Goal: Task Accomplishment & Management: Manage account settings

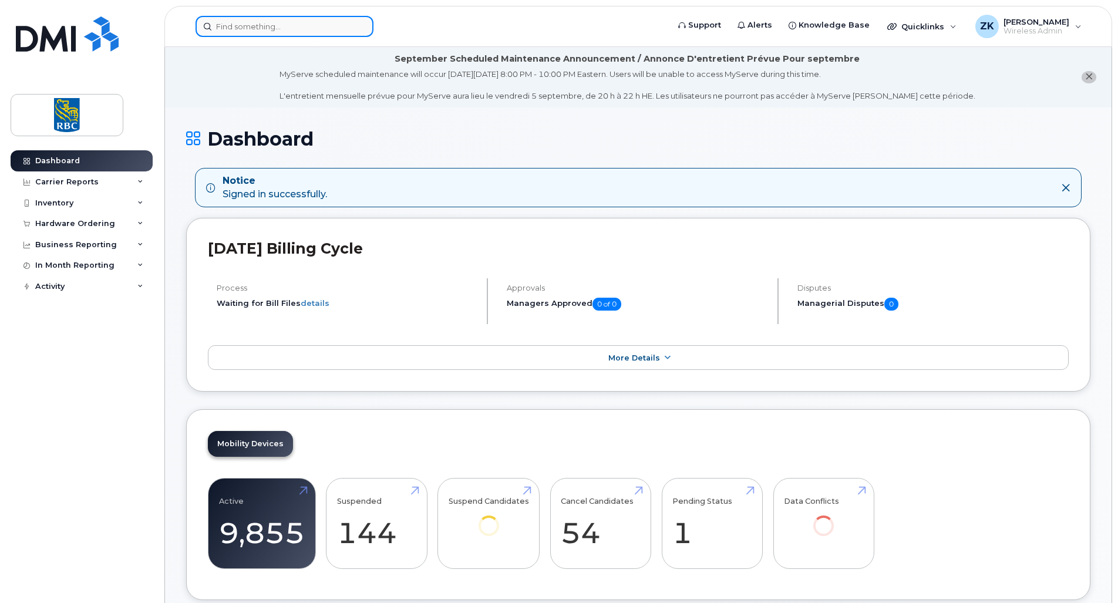
click at [285, 25] on input at bounding box center [285, 26] width 178 height 21
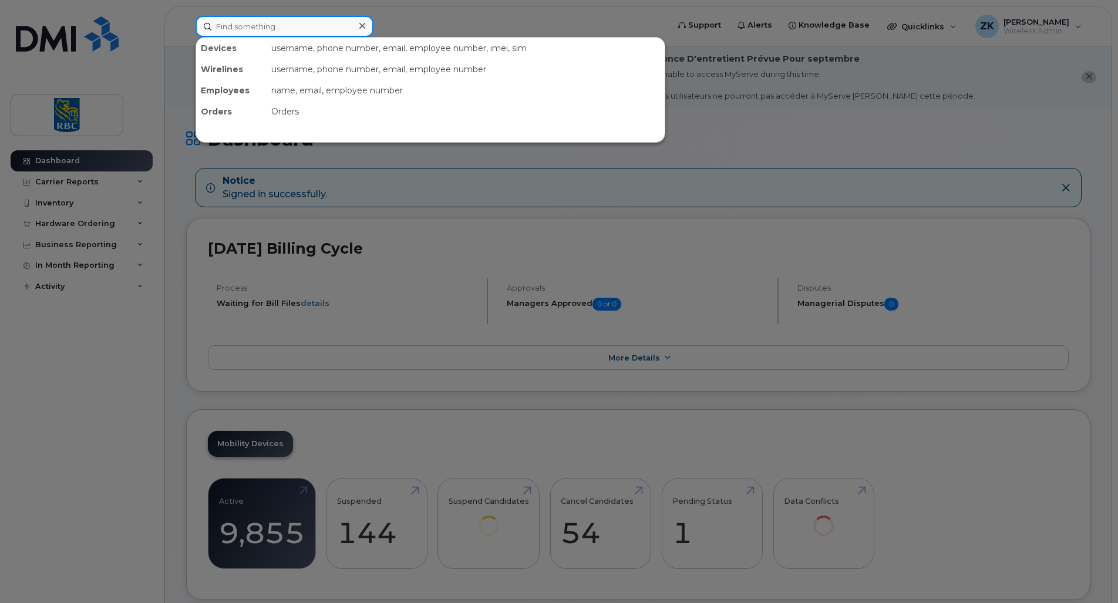
paste input "902-717-7325"
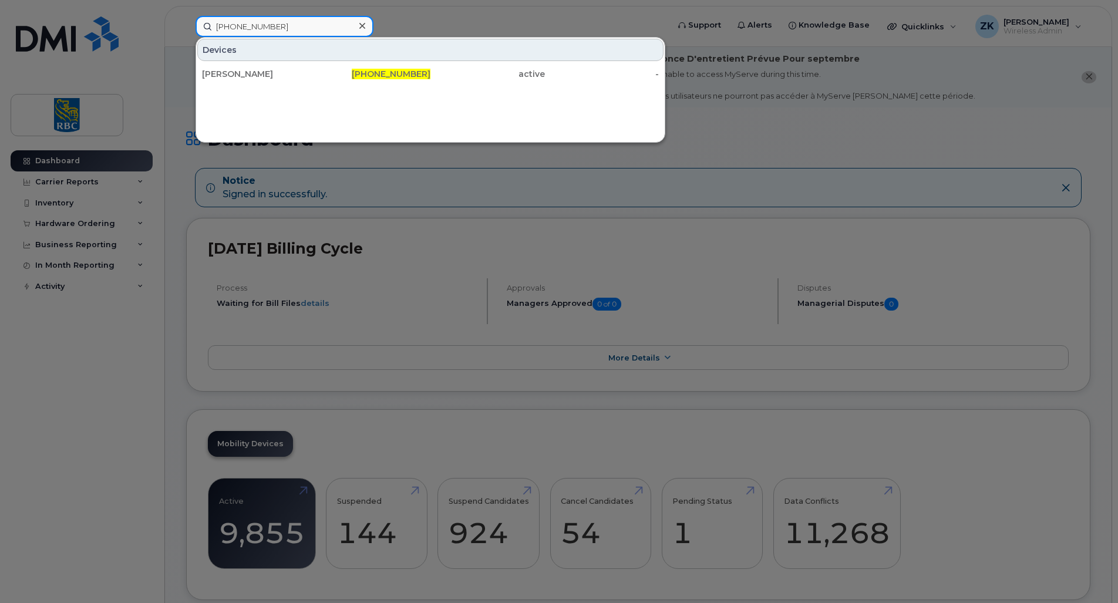
type input "902-717-7325"
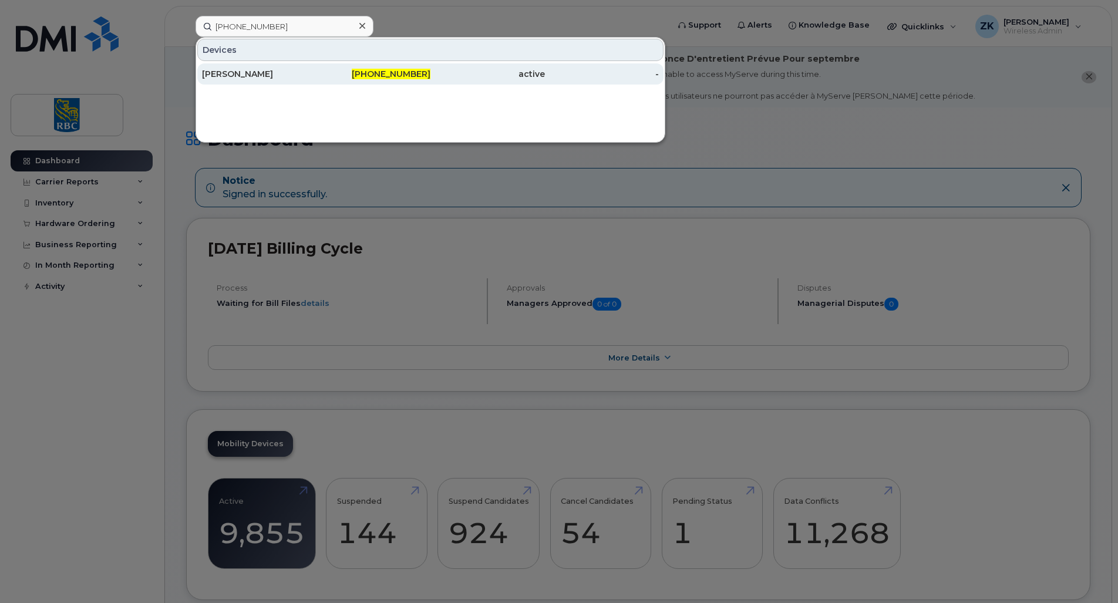
drag, startPoint x: 256, startPoint y: 68, endPoint x: 265, endPoint y: 70, distance: 9.8
click at [255, 70] on div "[PERSON_NAME]" at bounding box center [259, 74] width 115 height 12
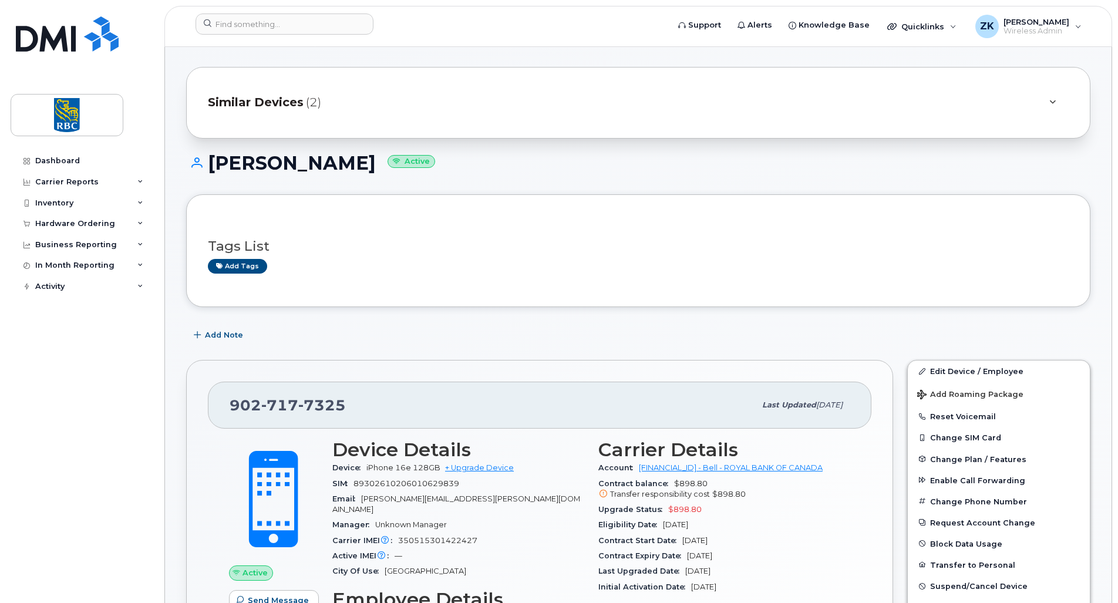
scroll to position [235, 0]
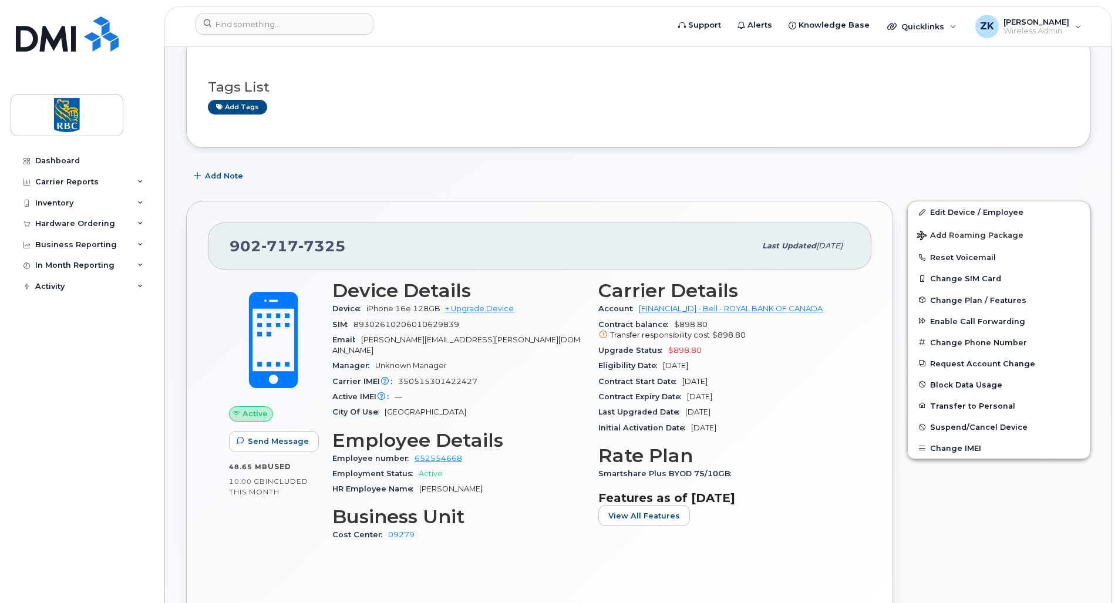
click at [453, 377] on span "350515301422427" at bounding box center [437, 381] width 79 height 9
copy span "350515301422427"
click at [435, 325] on span "89302610206010629839" at bounding box center [406, 324] width 106 height 9
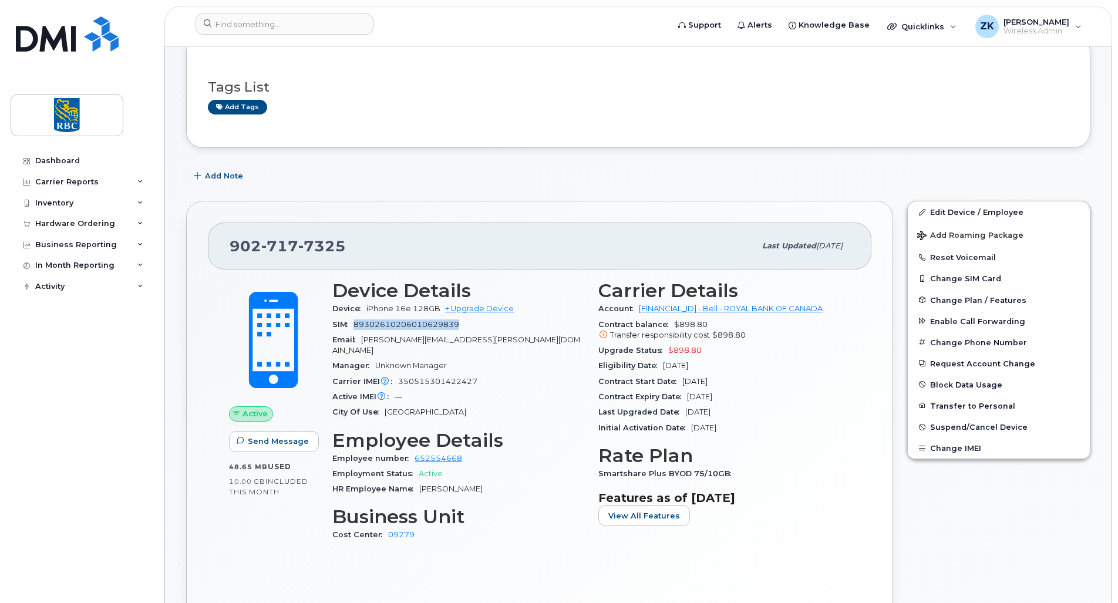
copy span "89302610206010629839"
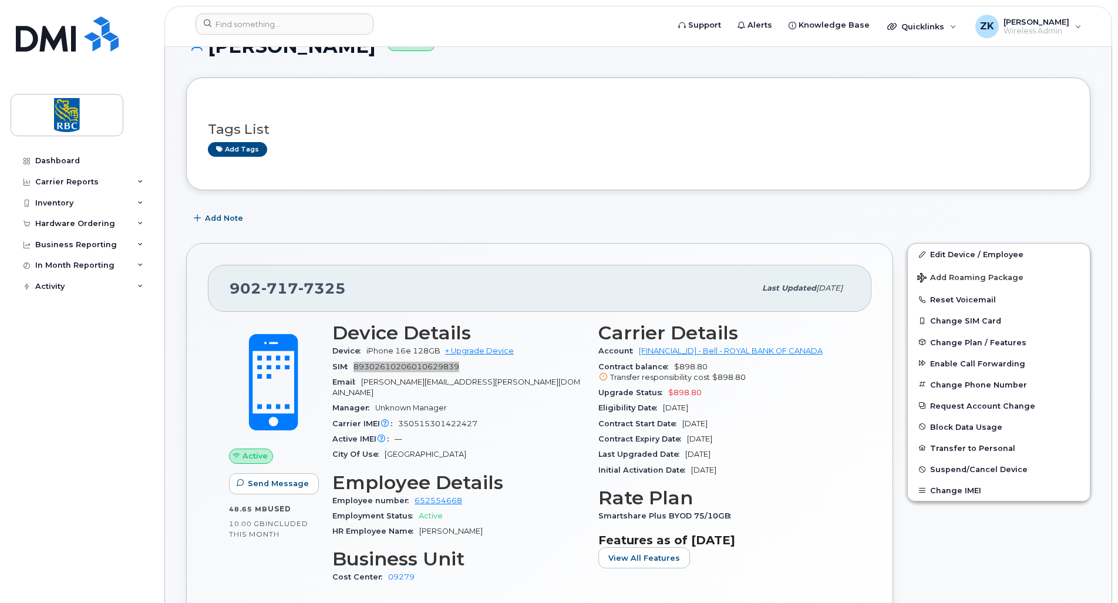
scroll to position [176, 0]
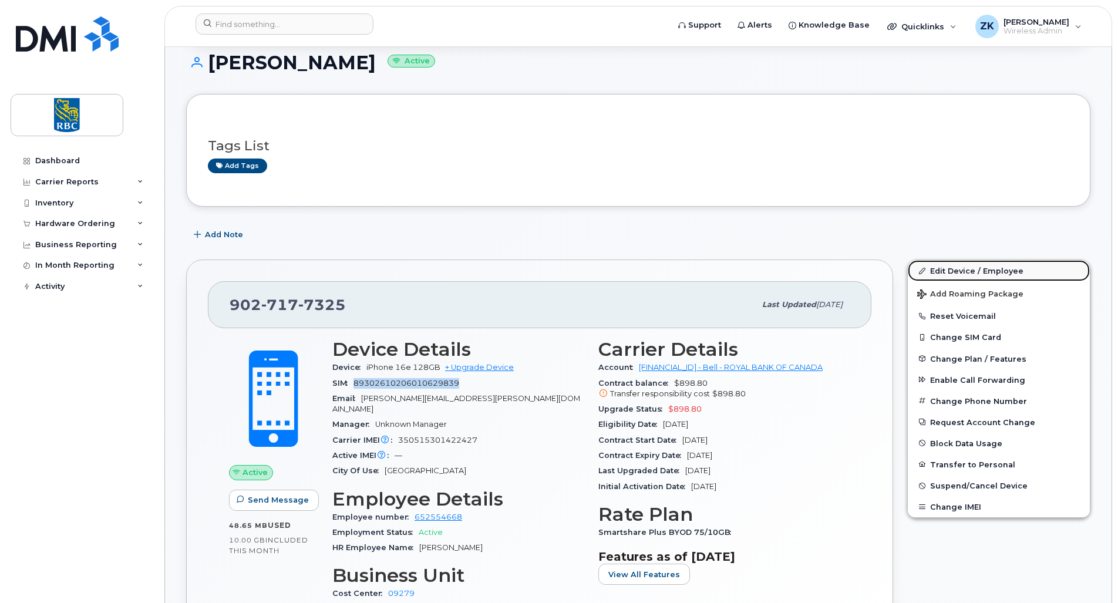
click at [966, 272] on link "Edit Device / Employee" at bounding box center [999, 270] width 182 height 21
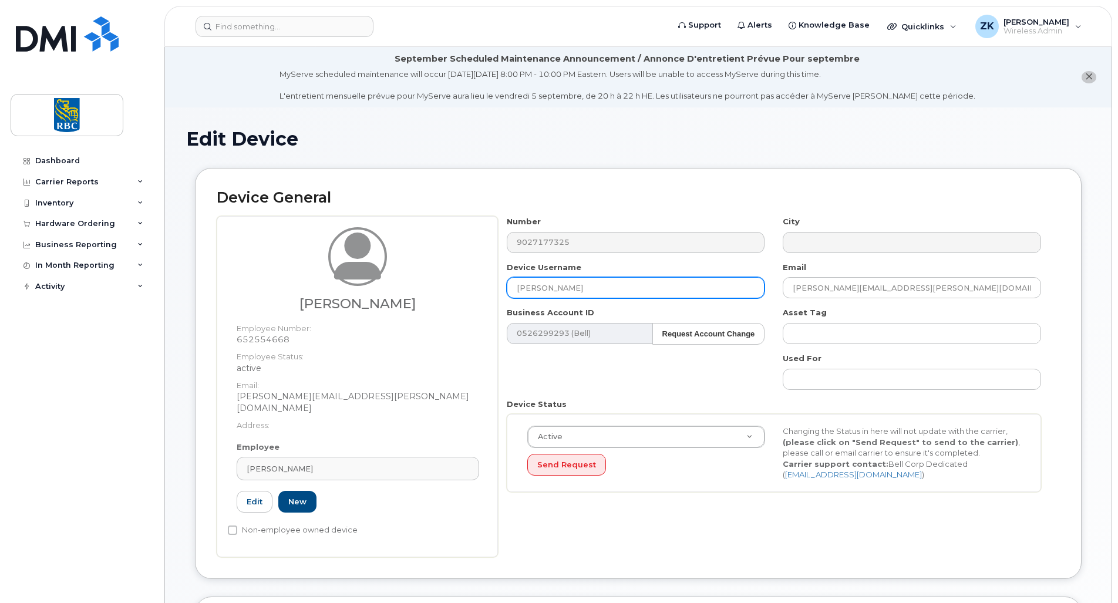
drag, startPoint x: 591, startPoint y: 285, endPoint x: 501, endPoint y: 286, distance: 89.8
click at [480, 285] on div "Shelly Morton Employee Number: 652554668 Employee Status: active Email: shelly.…" at bounding box center [638, 386] width 843 height 341
type input "Cole Myers"
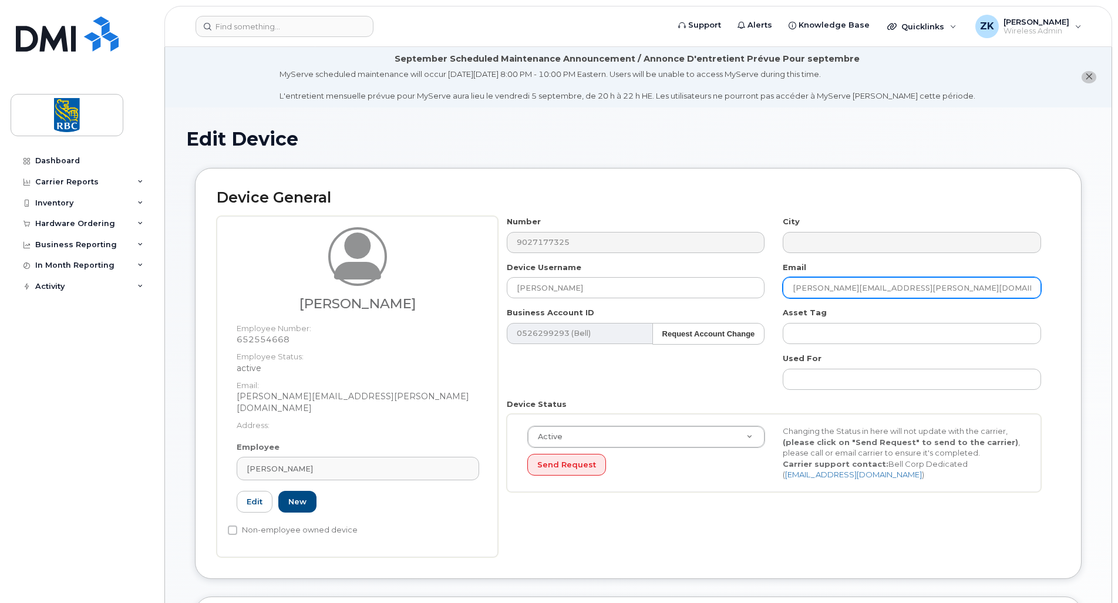
drag, startPoint x: 911, startPoint y: 287, endPoint x: 765, endPoint y: 287, distance: 146.2
click at [765, 287] on div "Number 9027177325 City Device Username Cole Myers Email shelly.morton@rbc.com B…" at bounding box center [774, 358] width 553 height 285
paste input "cole.myers"
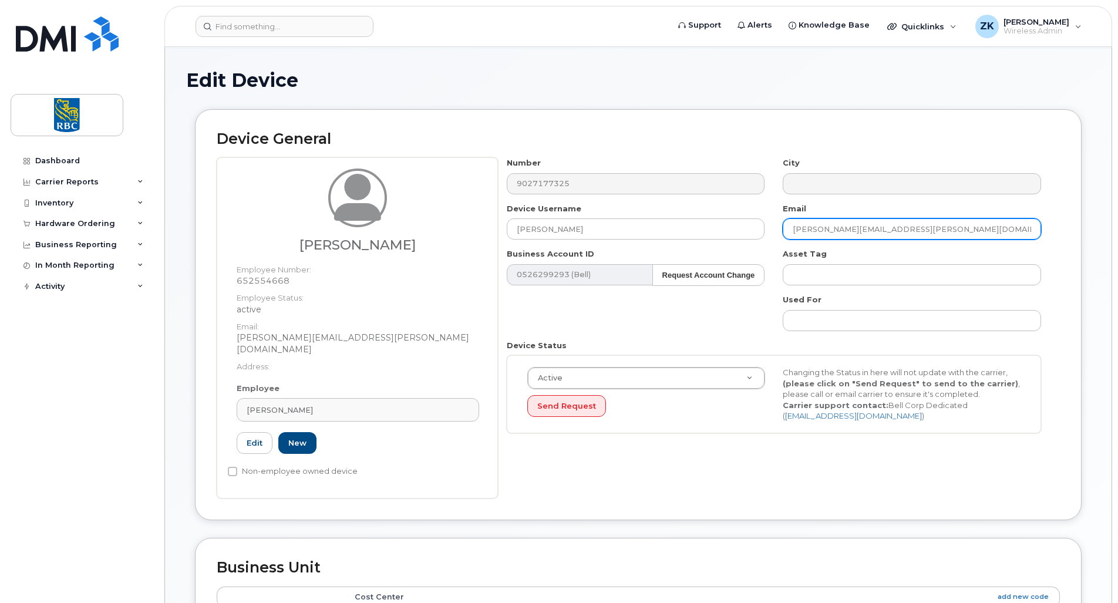
scroll to position [117, 0]
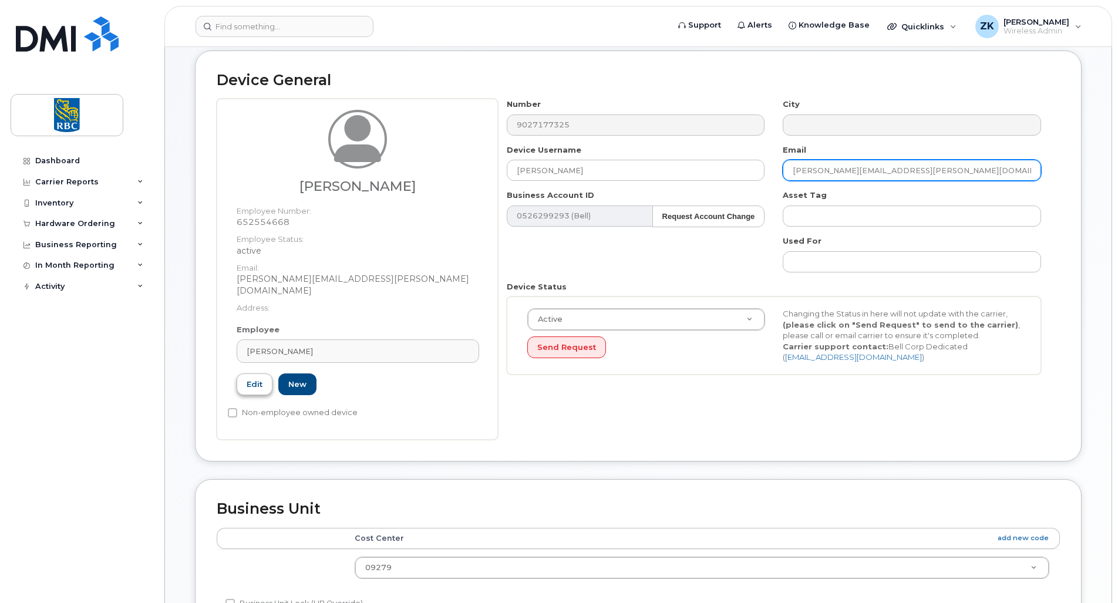
type input "cole.myers@rbc.com"
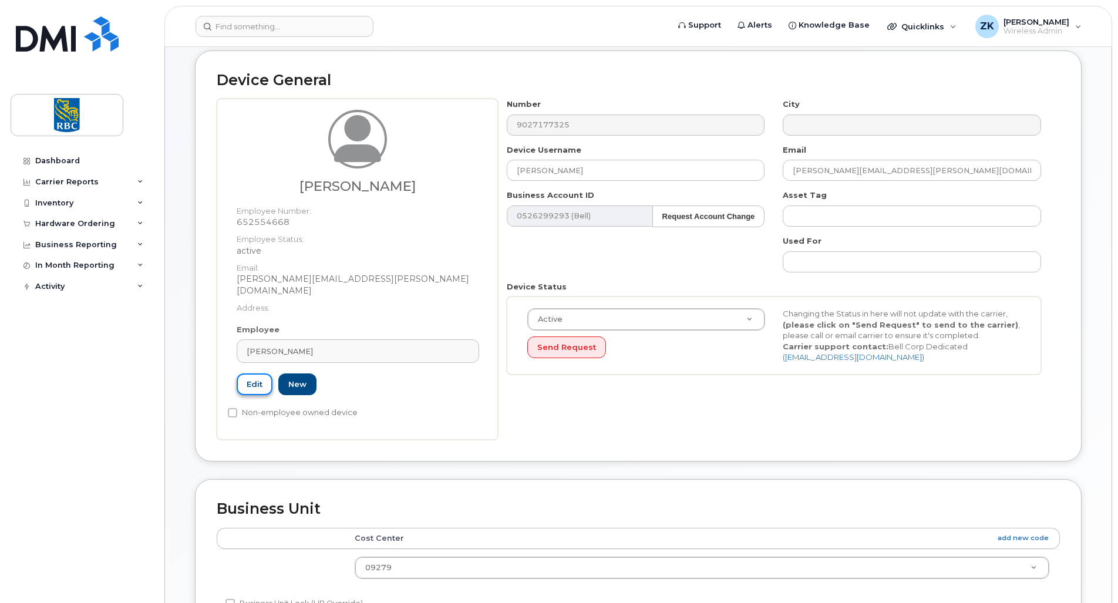
click at [258, 373] on link "Edit" at bounding box center [255, 384] width 36 height 22
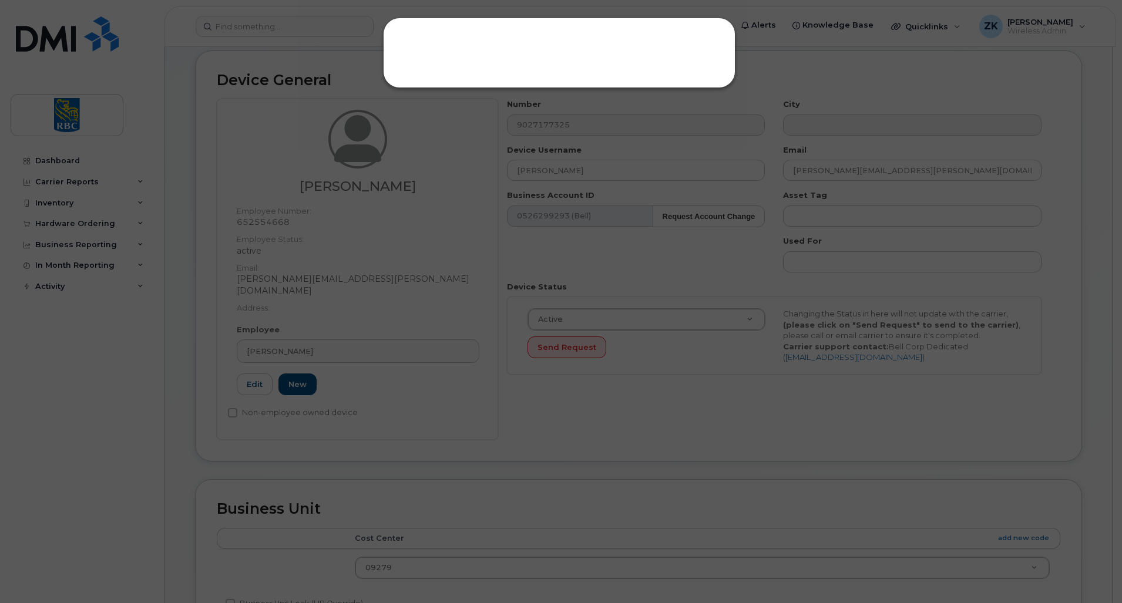
click at [895, 55] on div at bounding box center [561, 301] width 1122 height 603
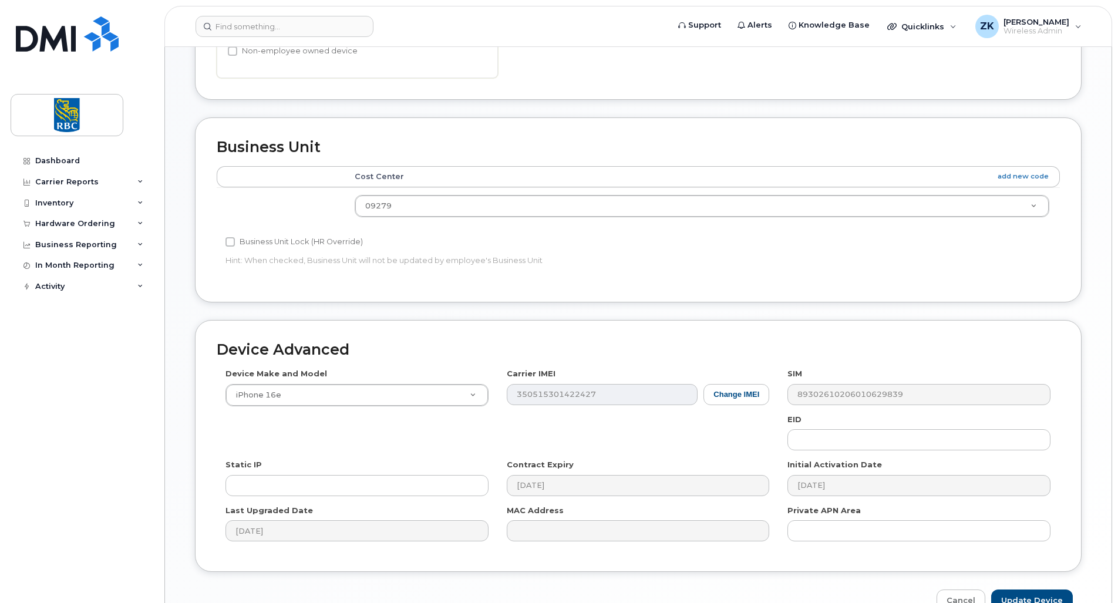
scroll to position [534, 0]
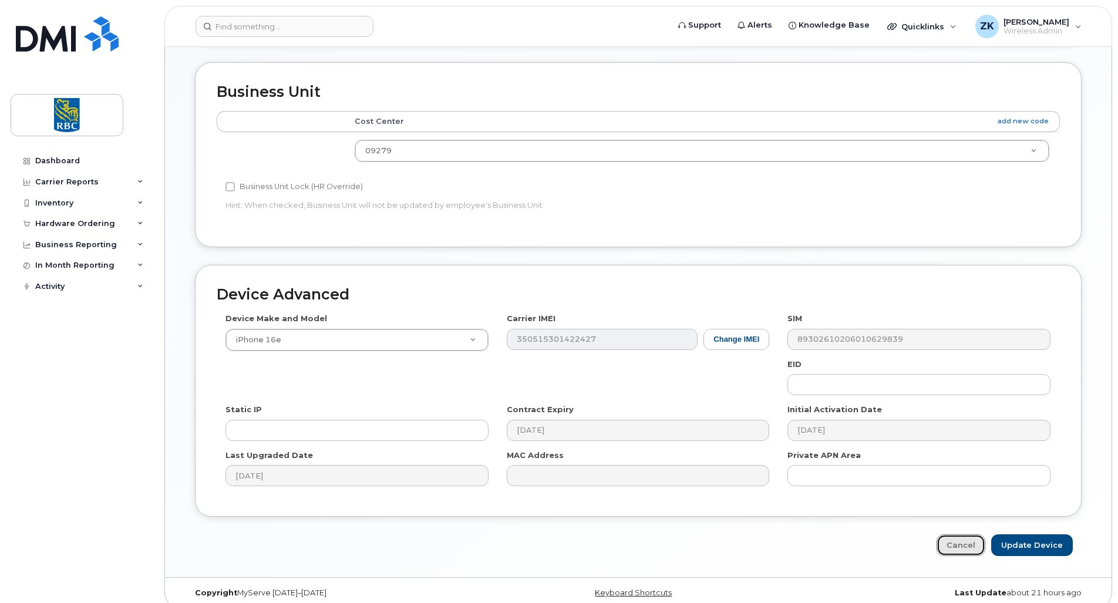
click at [959, 534] on link "Cancel" at bounding box center [961, 545] width 49 height 22
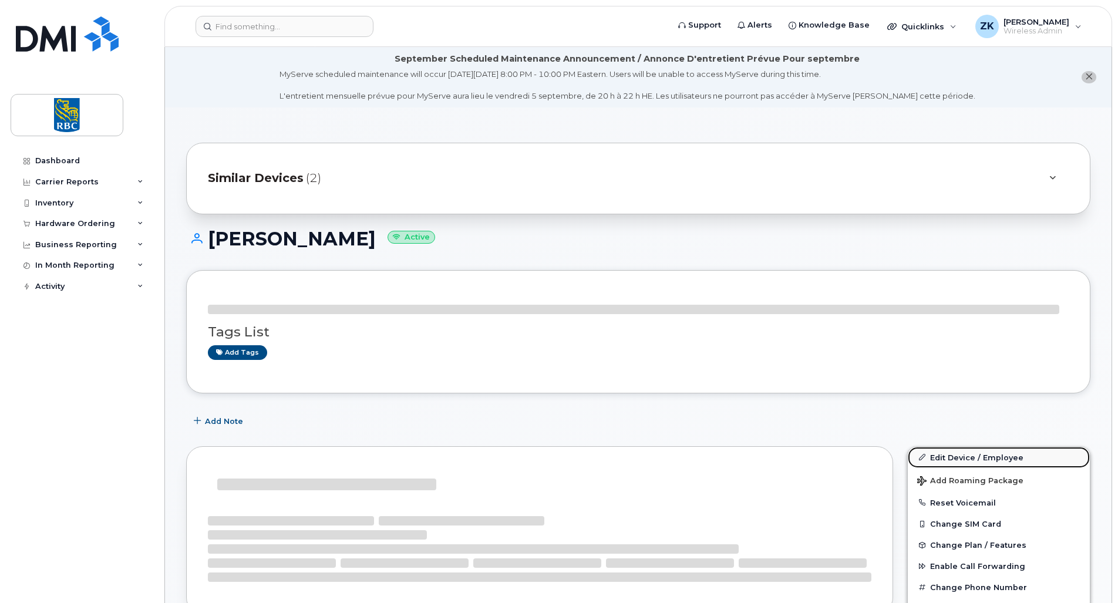
drag, startPoint x: 977, startPoint y: 456, endPoint x: 982, endPoint y: 446, distance: 11.3
click at [977, 456] on link "Edit Device / Employee" at bounding box center [999, 457] width 182 height 21
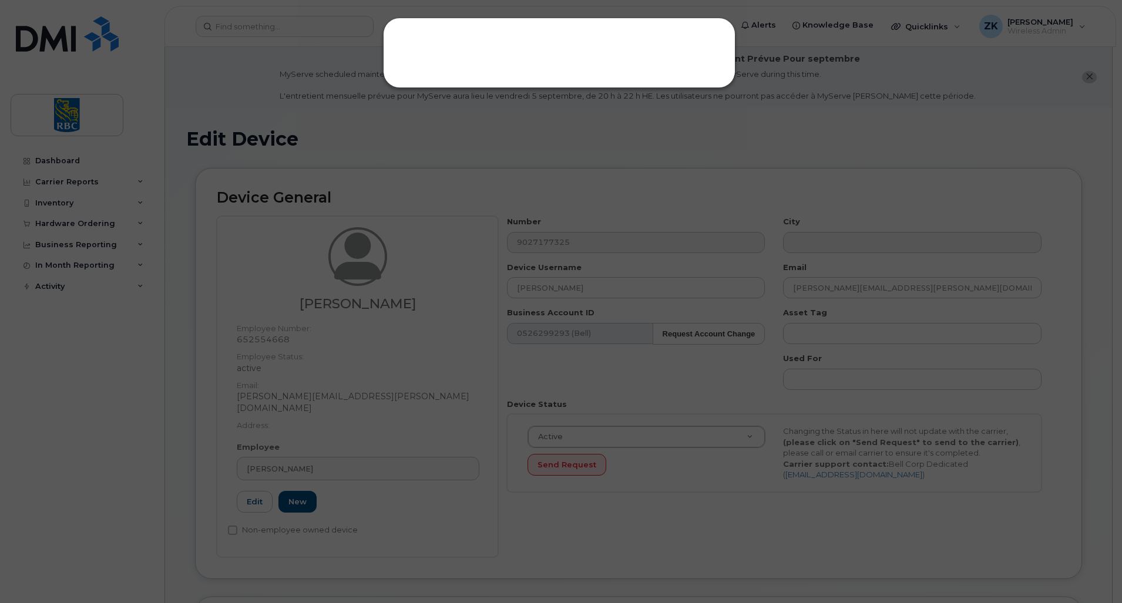
click at [220, 48] on div at bounding box center [561, 301] width 1122 height 603
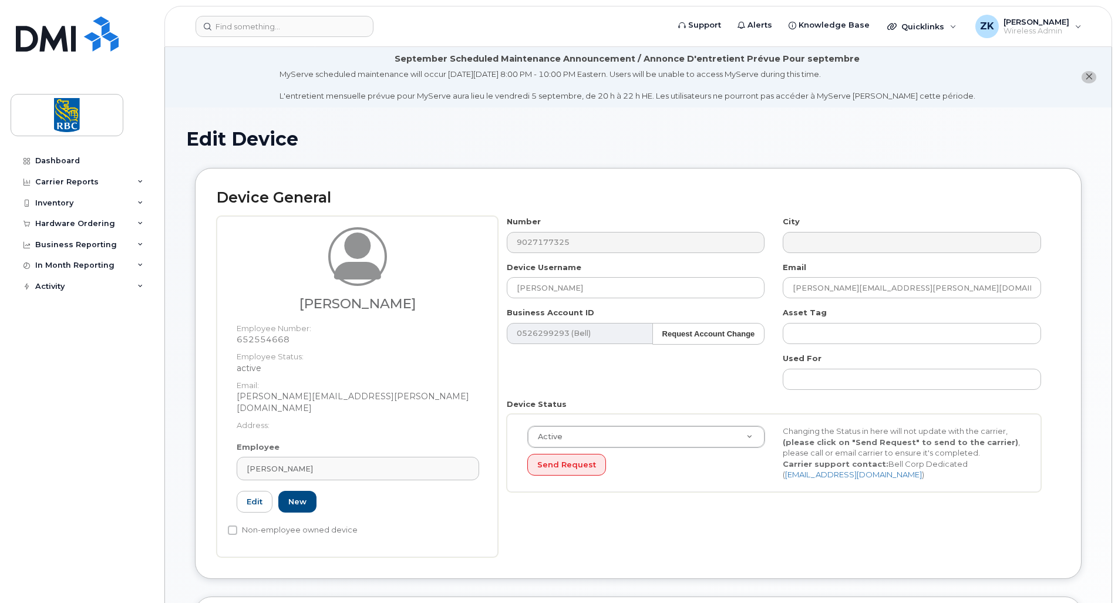
click at [1087, 78] on icon "close notification" at bounding box center [1089, 77] width 8 height 8
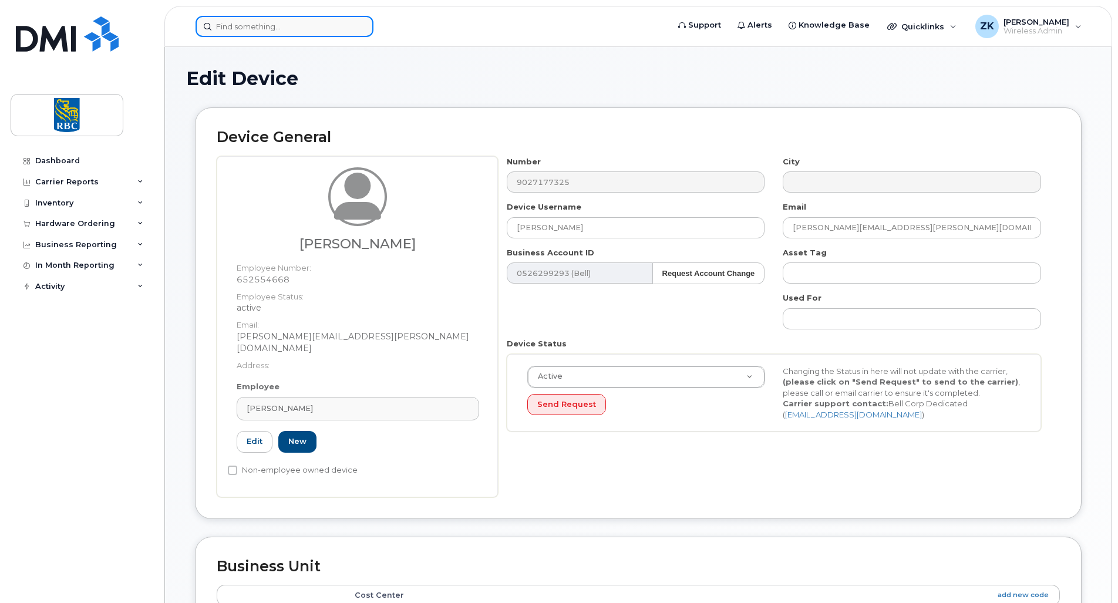
click at [255, 25] on input at bounding box center [285, 26] width 178 height 21
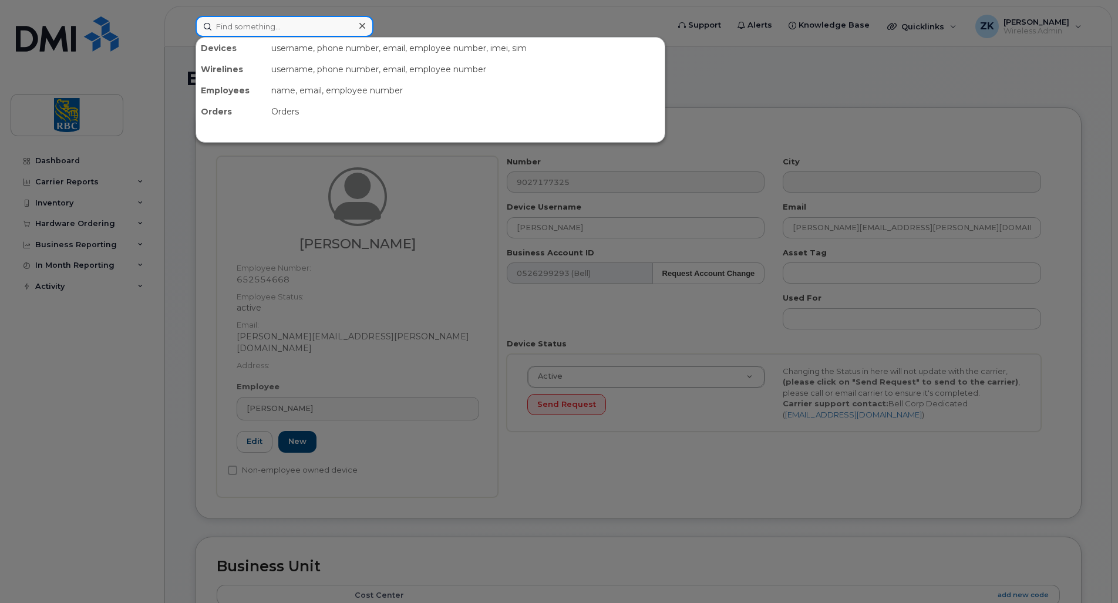
paste input "Monique Garlington"
type input "Monique Garlington"
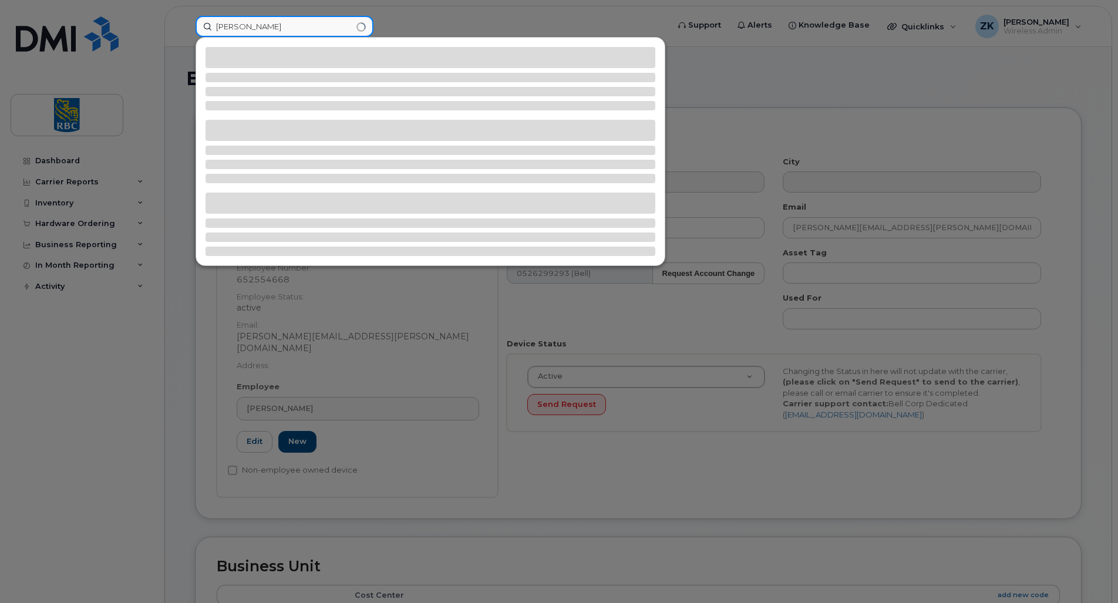
drag, startPoint x: 308, startPoint y: 23, endPoint x: 82, endPoint y: 31, distance: 226.2
click at [186, 26] on div "Monique Garlington" at bounding box center [428, 26] width 484 height 21
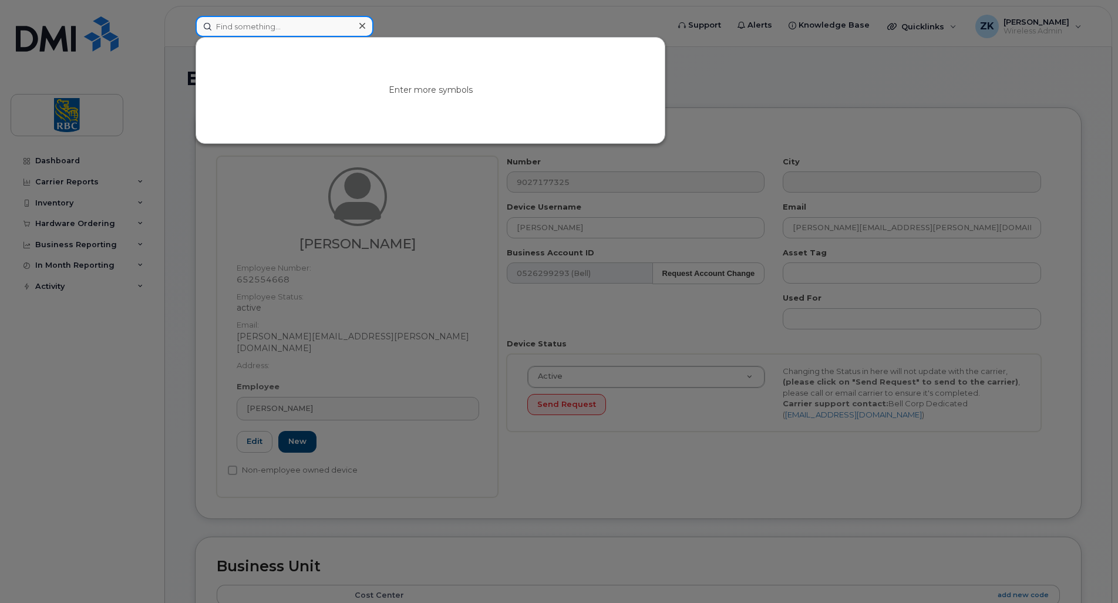
drag, startPoint x: 258, startPoint y: 25, endPoint x: 265, endPoint y: 25, distance: 7.1
click at [258, 25] on input at bounding box center [285, 26] width 178 height 21
paste input "902-717-7325"
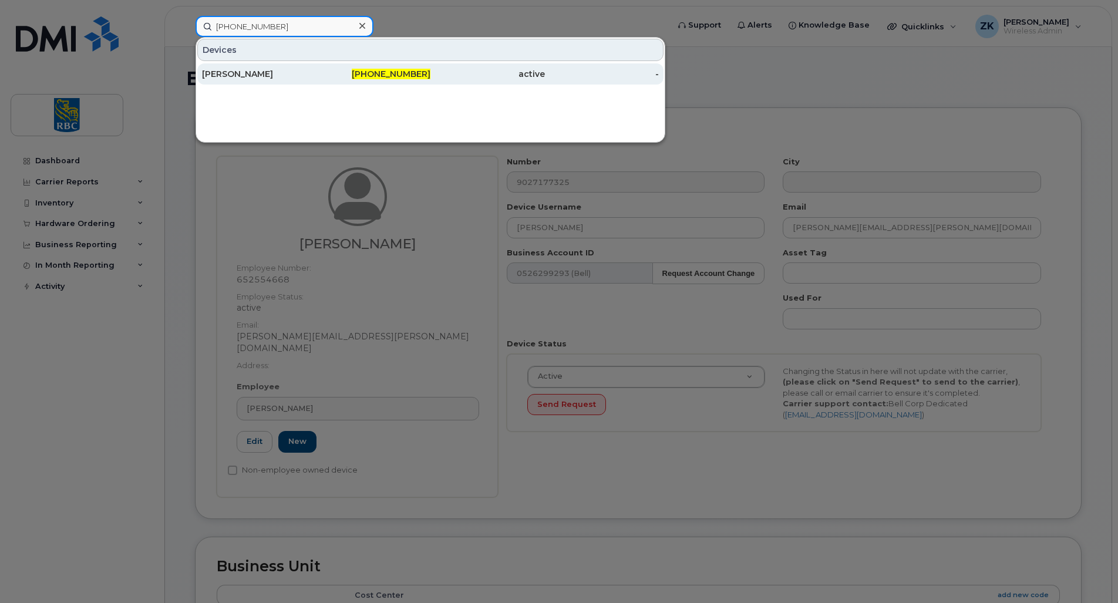
type input "902-717-7325"
drag, startPoint x: 248, startPoint y: 71, endPoint x: 322, endPoint y: 83, distance: 74.4
click at [248, 71] on div "[PERSON_NAME]" at bounding box center [259, 74] width 115 height 12
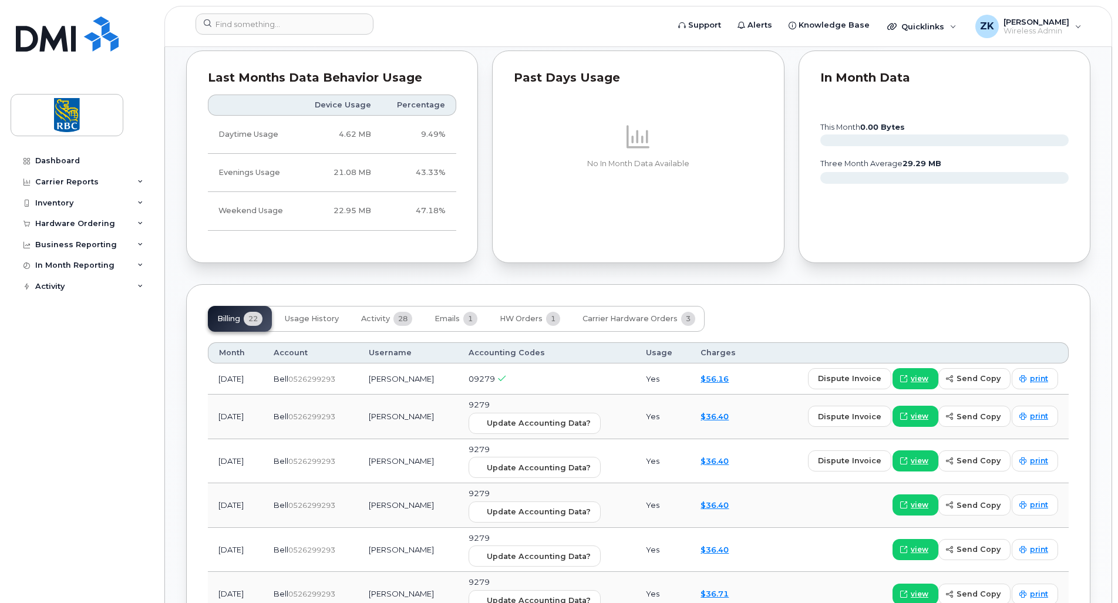
scroll to position [822, 0]
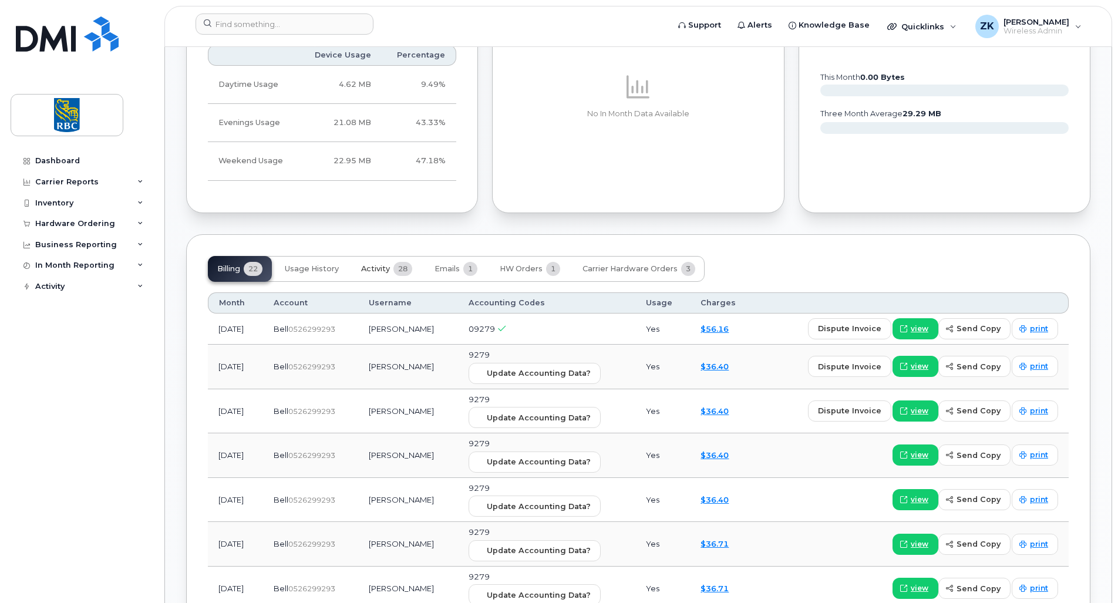
click at [386, 264] on span "Activity" at bounding box center [375, 268] width 29 height 9
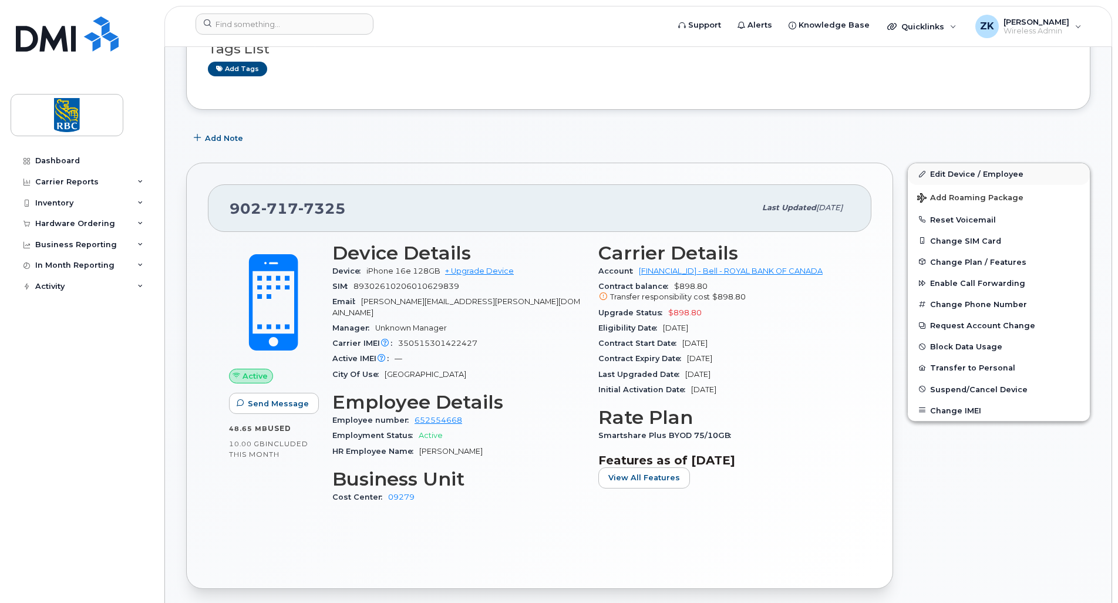
scroll to position [235, 0]
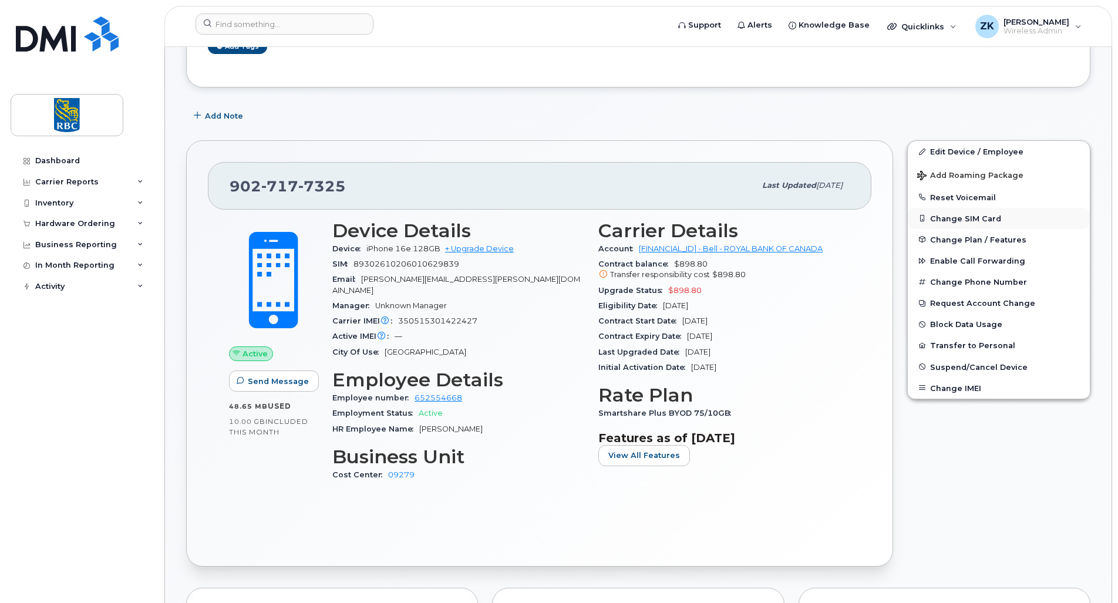
click at [972, 216] on button "Change SIM Card" at bounding box center [999, 218] width 182 height 21
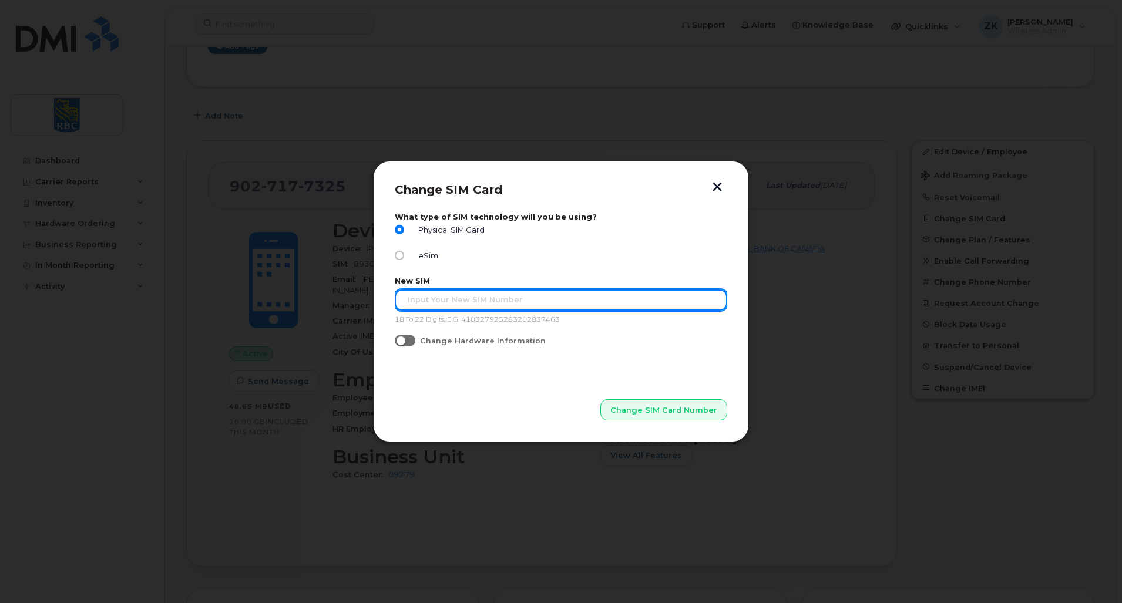
click at [447, 300] on input "text" at bounding box center [561, 299] width 332 height 21
paste input "8930261020741795127"
type input "8930261020741795127"
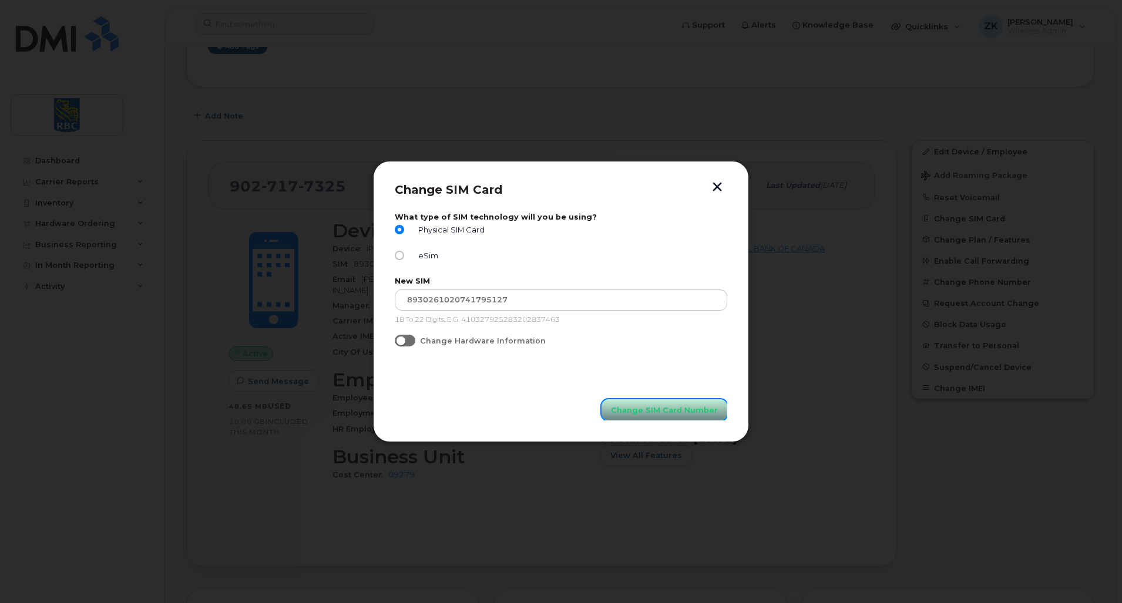
click at [672, 407] on span "Change SIM Card Number" at bounding box center [664, 410] width 107 height 11
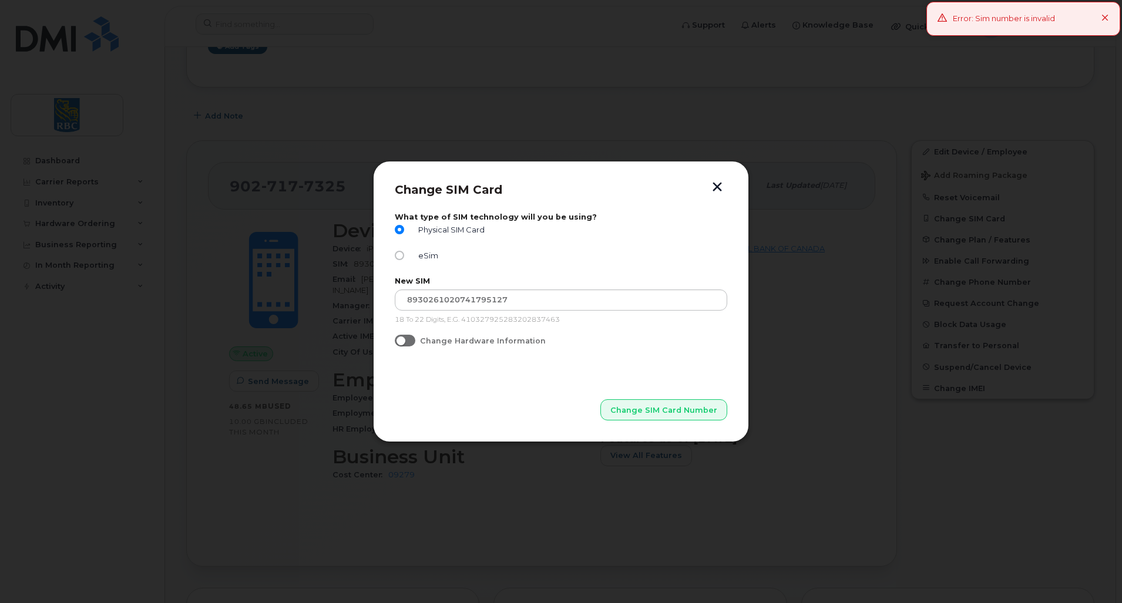
click at [549, 260] on div "eSim" at bounding box center [561, 258] width 332 height 15
click at [718, 186] on button "button" at bounding box center [717, 188] width 18 height 12
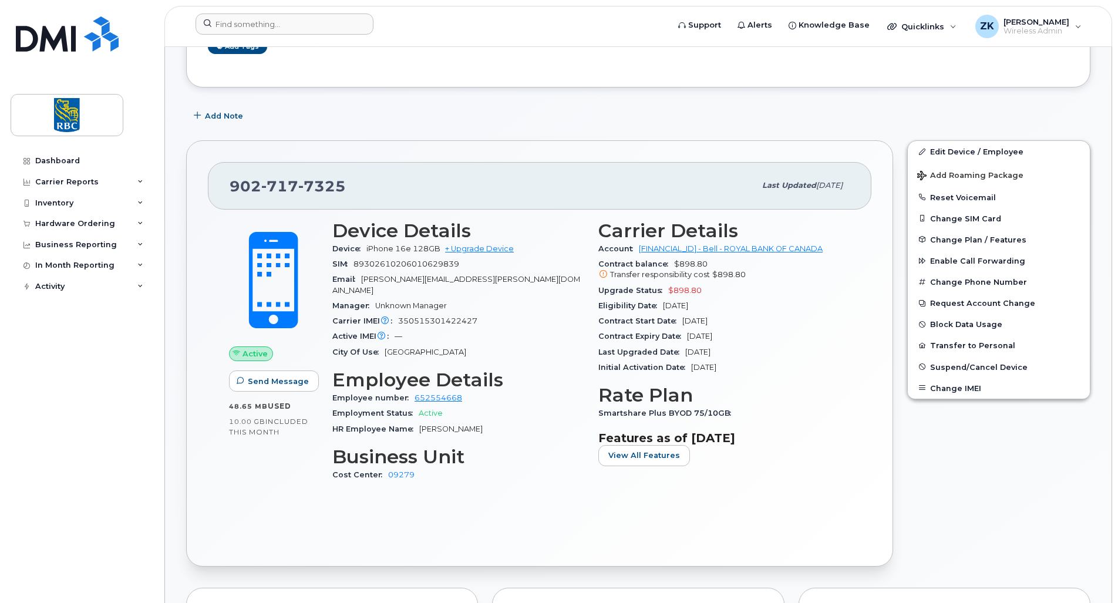
click at [591, 33] on form at bounding box center [428, 24] width 465 height 21
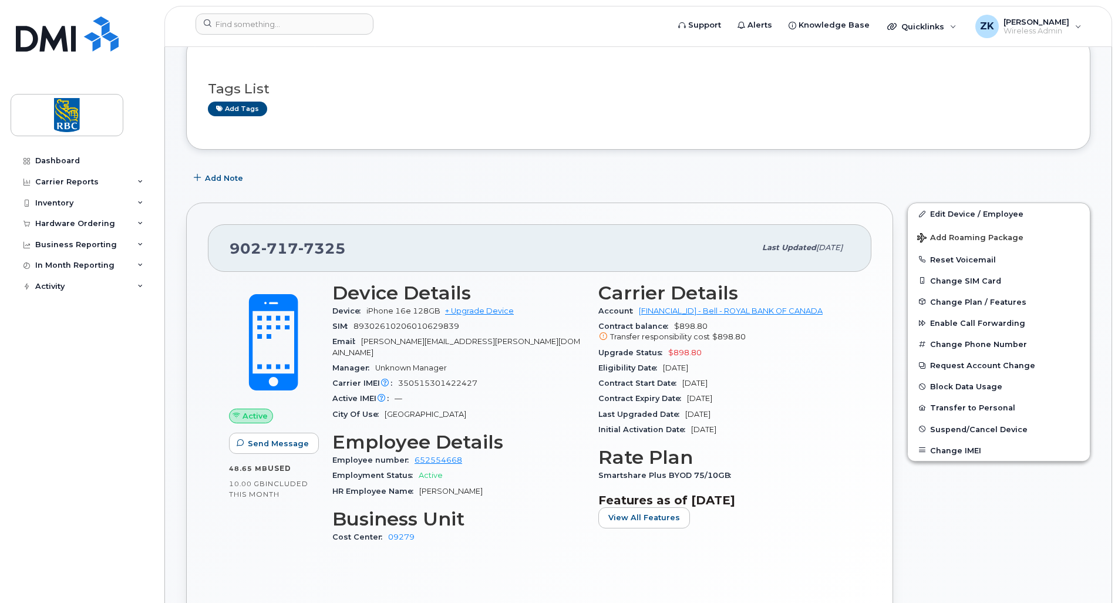
scroll to position [176, 0]
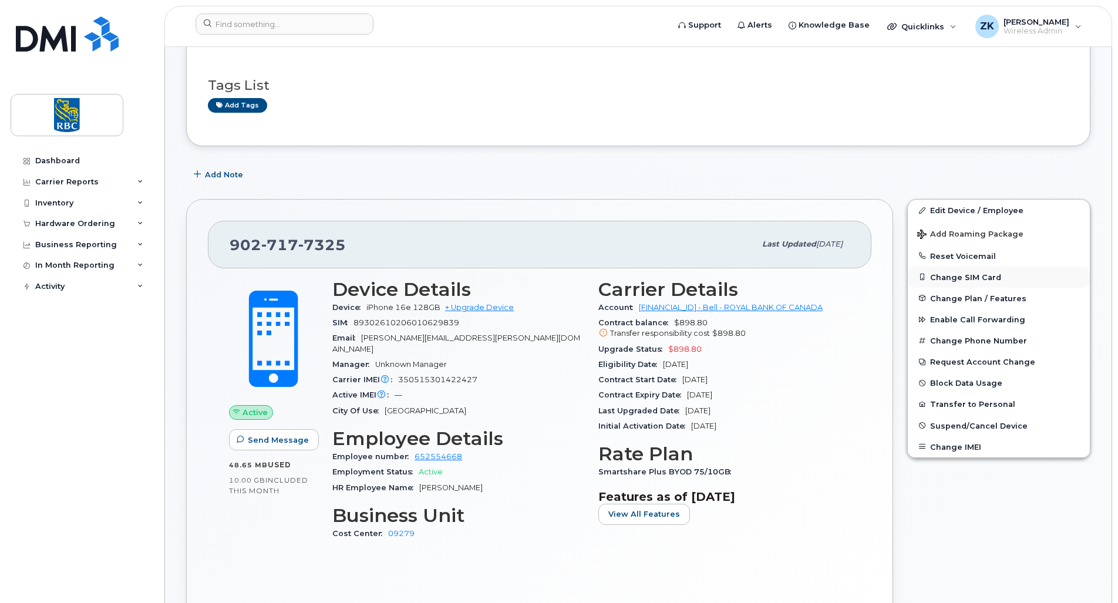
click at [971, 278] on button "Change SIM Card" at bounding box center [999, 277] width 182 height 21
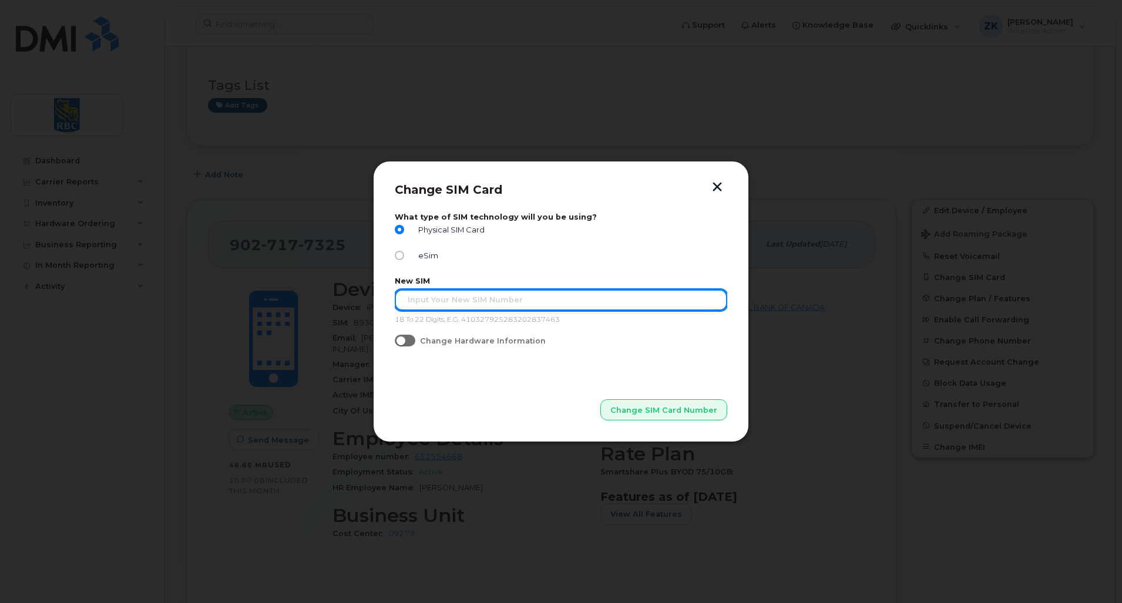
click at [458, 301] on input "text" at bounding box center [561, 299] width 332 height 21
paste input "89302610207417195127"
type input "89302610207417195127"
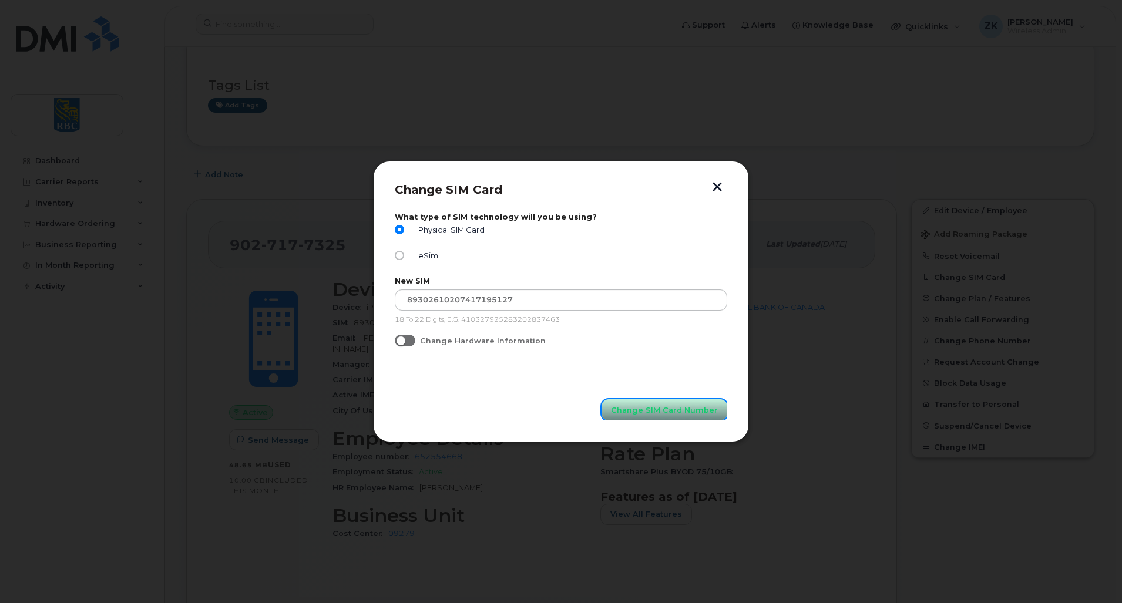
click at [661, 410] on span "Change SIM Card Number" at bounding box center [664, 410] width 107 height 11
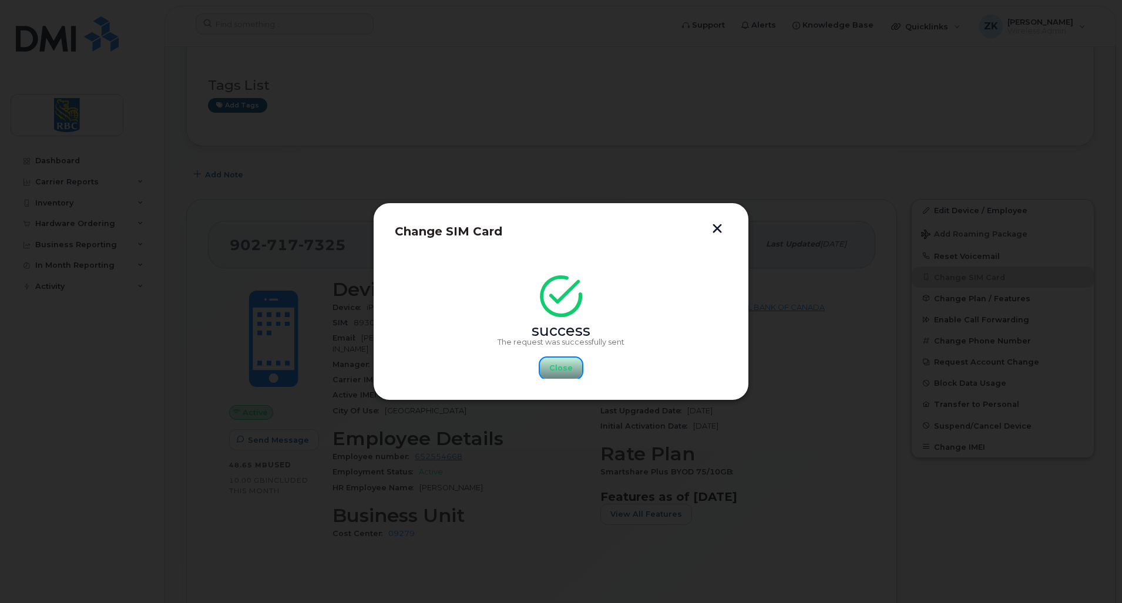
click at [560, 371] on span "Close" at bounding box center [560, 367] width 23 height 11
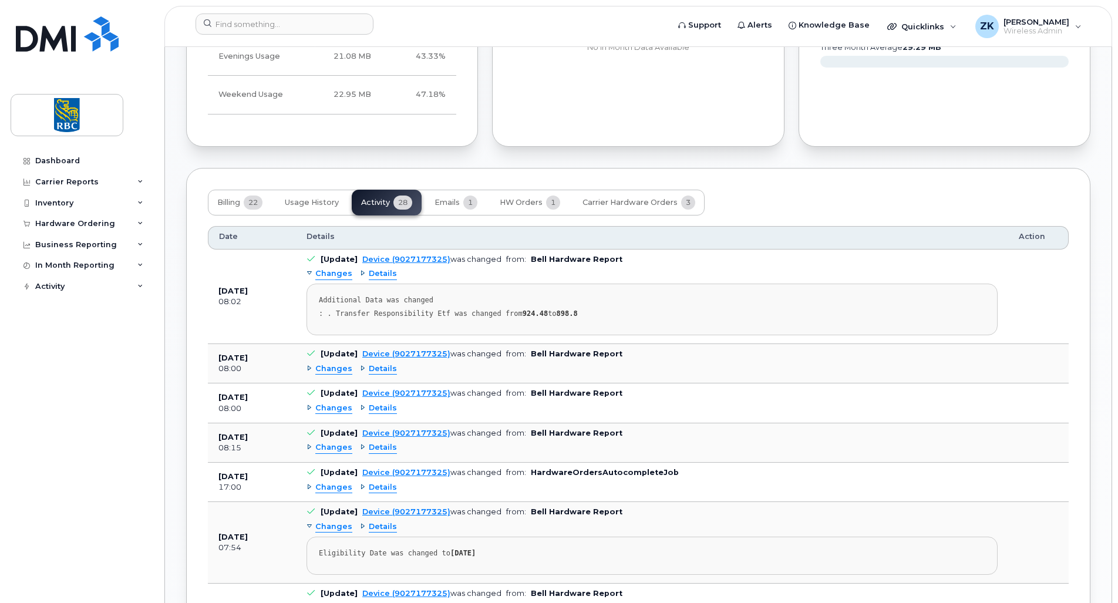
scroll to position [881, 0]
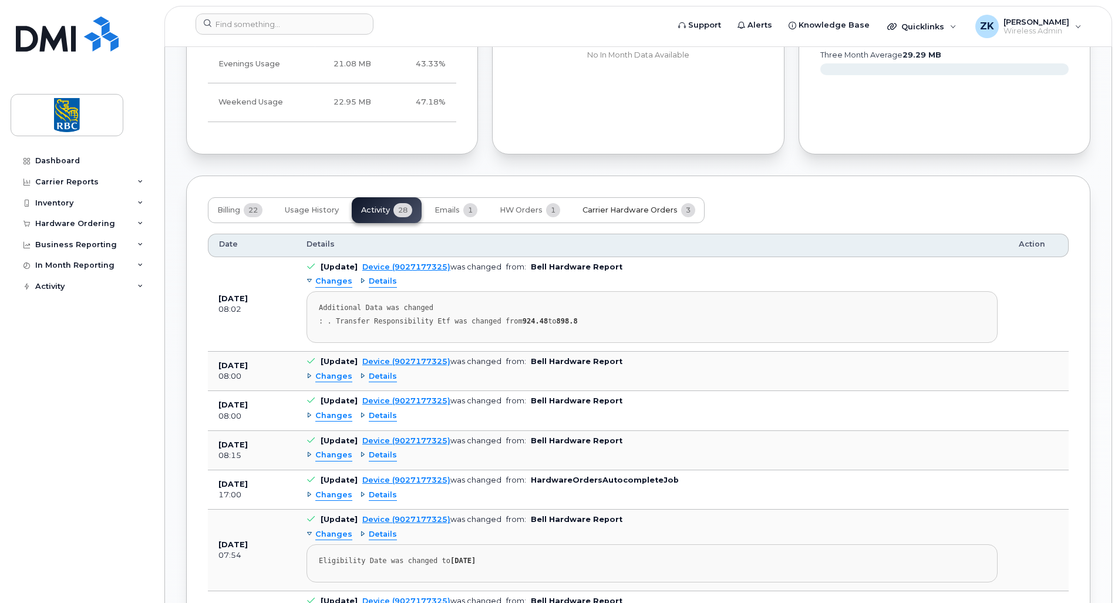
click at [651, 206] on span "Carrier Hardware Orders" at bounding box center [630, 210] width 95 height 9
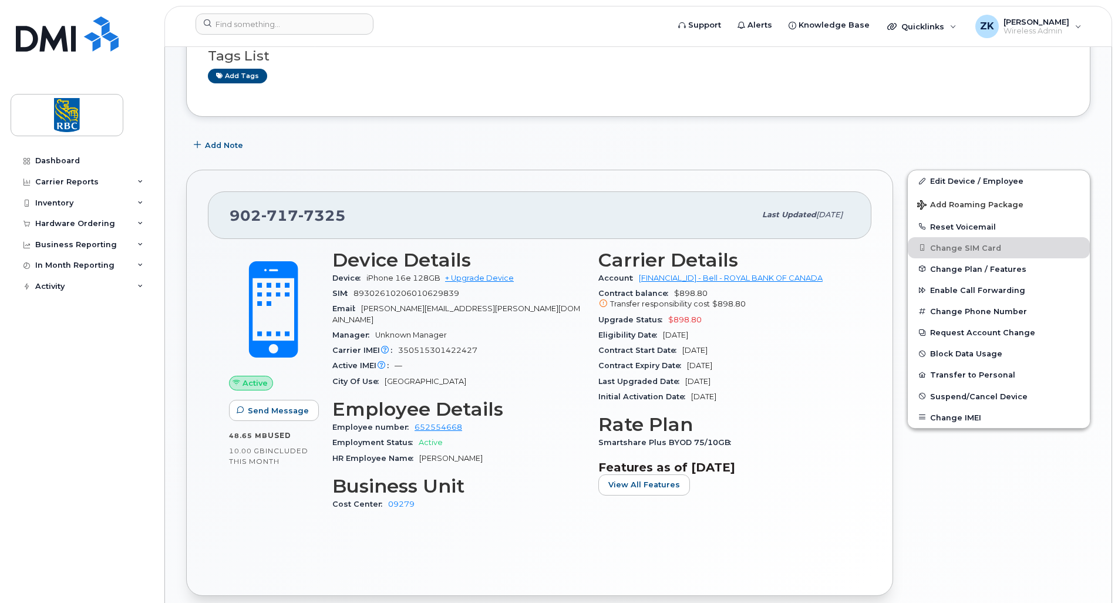
scroll to position [0, 0]
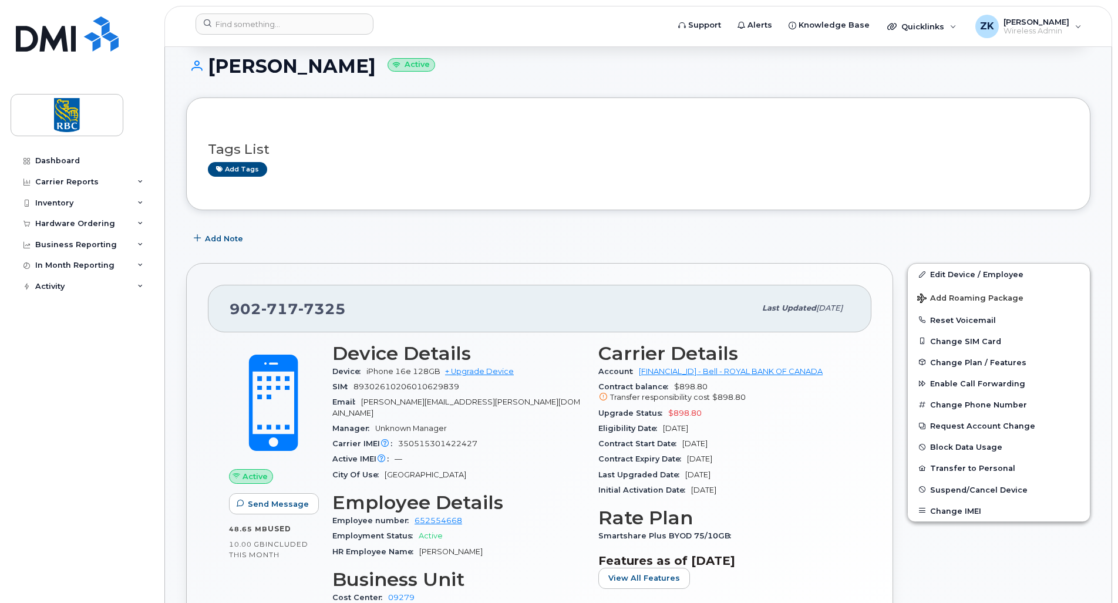
scroll to position [117, 0]
